Goal: Find specific page/section: Find specific page/section

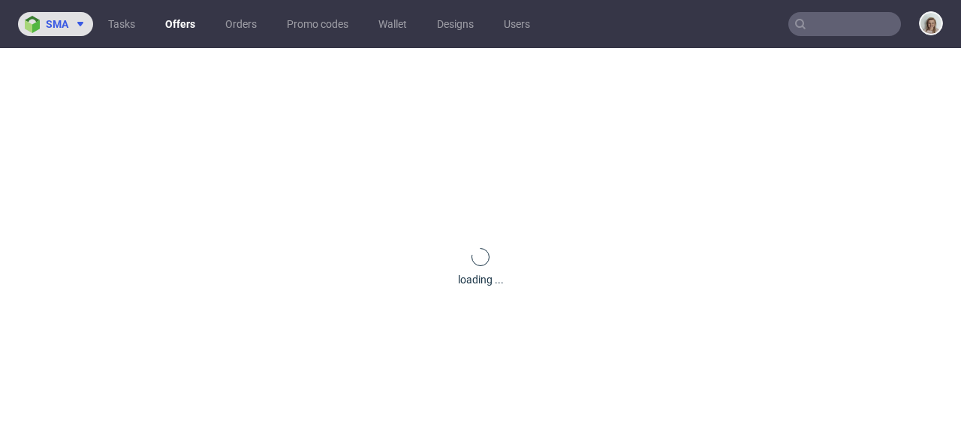
click at [90, 22] on button "sma" at bounding box center [55, 24] width 75 height 24
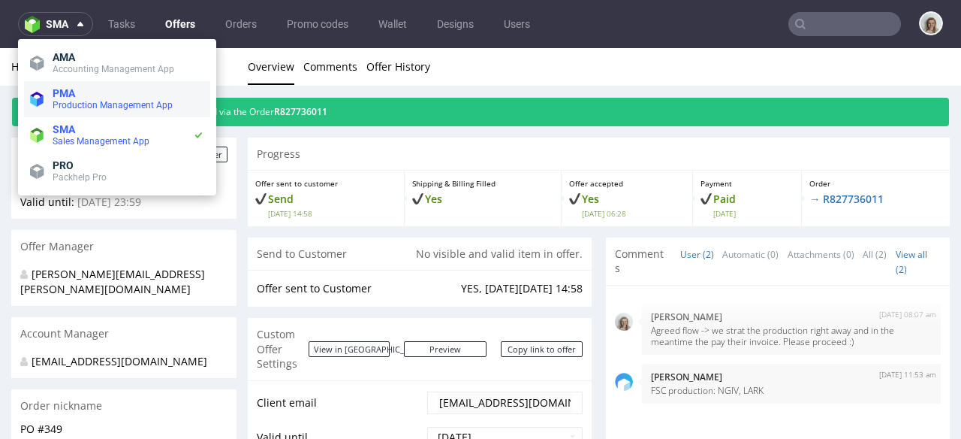
click at [101, 84] on li "PMA Production Management App" at bounding box center [117, 99] width 186 height 36
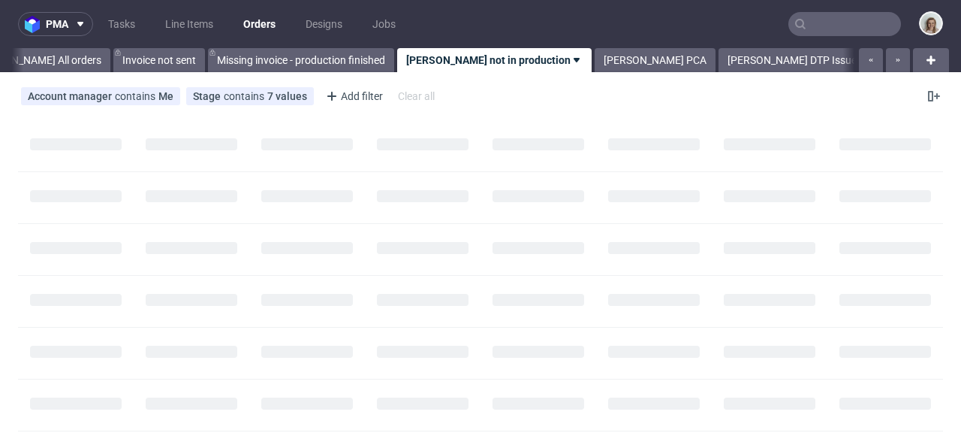
scroll to position [0, 83]
click at [852, 24] on input "text" at bounding box center [844, 24] width 113 height 24
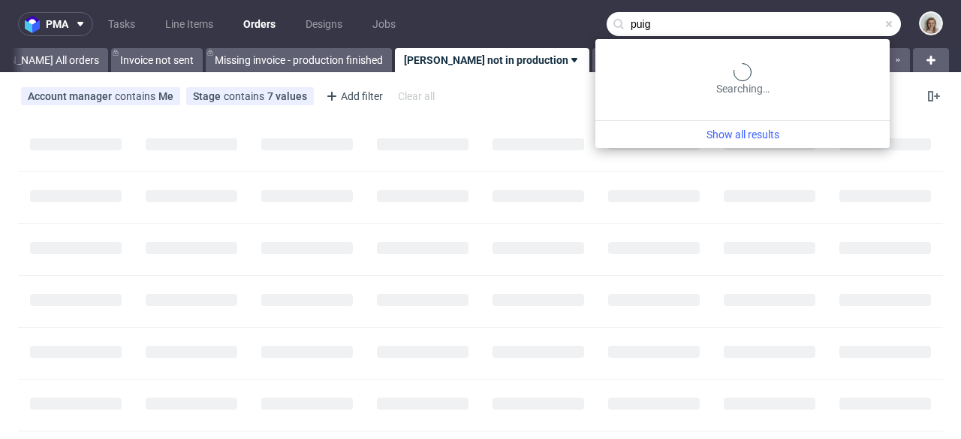
type input "puig"
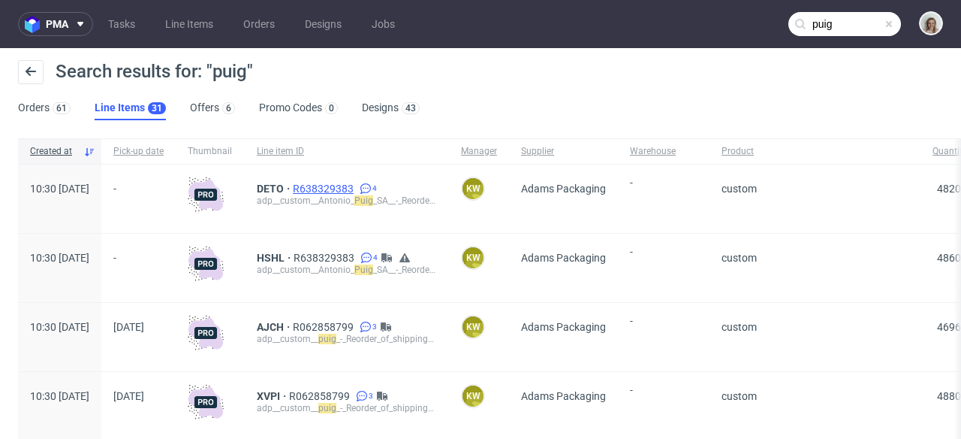
click at [357, 187] on span "R638329383" at bounding box center [325, 188] width 64 height 12
